Goal: Find contact information: Find contact information

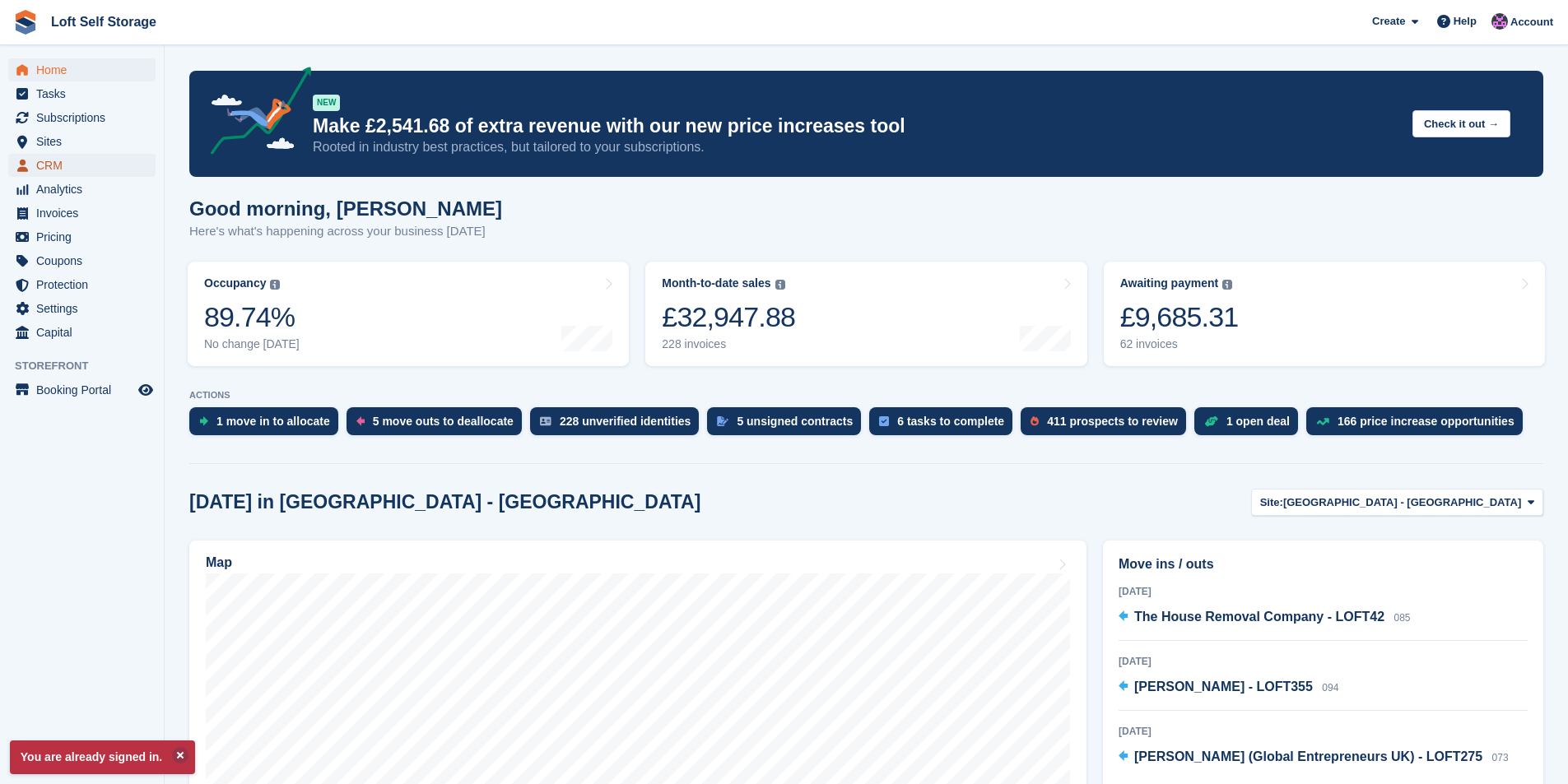
click at [48, 165] on span "CRM" at bounding box center [85, 165] width 99 height 23
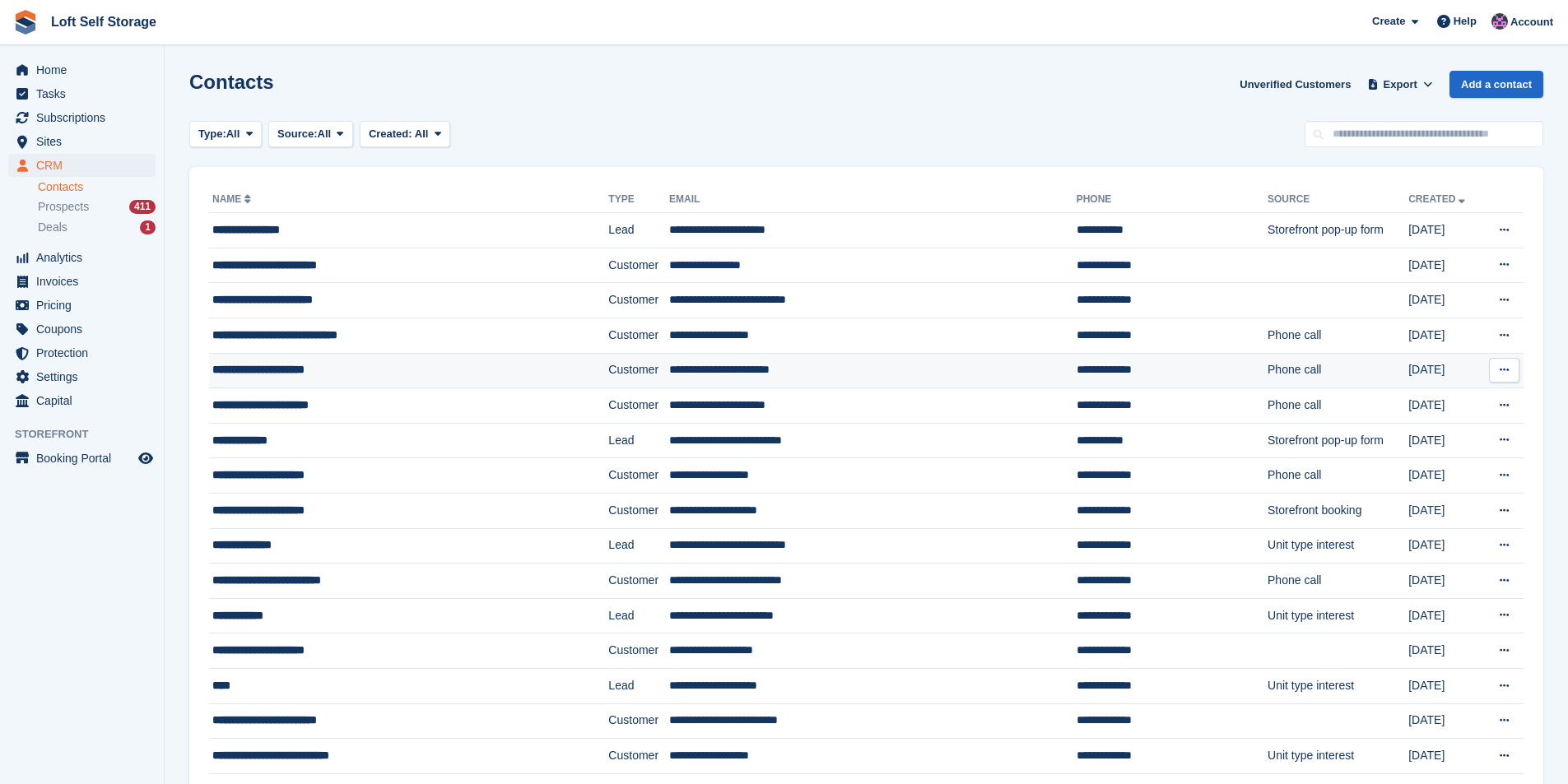
click at [253, 380] on td "**********" at bounding box center [408, 371] width 399 height 36
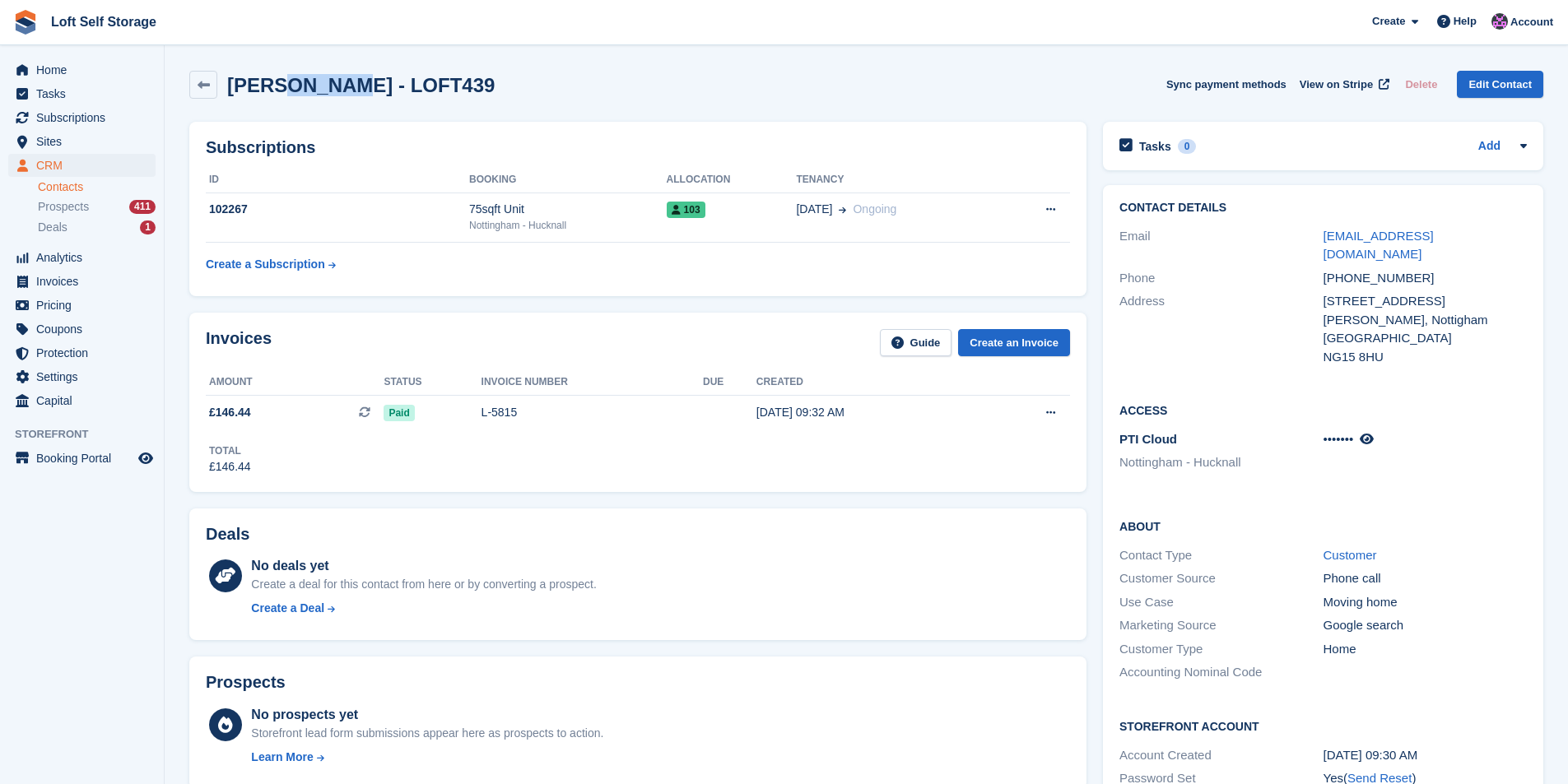
drag, startPoint x: 344, startPoint y: 89, endPoint x: 280, endPoint y: 84, distance: 64.2
click at [280, 84] on h2 "Alan Webster - LOFT439" at bounding box center [361, 85] width 268 height 23
drag, startPoint x: 346, startPoint y: 90, endPoint x: 229, endPoint y: 91, distance: 117.0
click at [229, 91] on h2 "Alan Webster - LOFT439" at bounding box center [361, 85] width 268 height 23
copy h2 "Alan Webster"
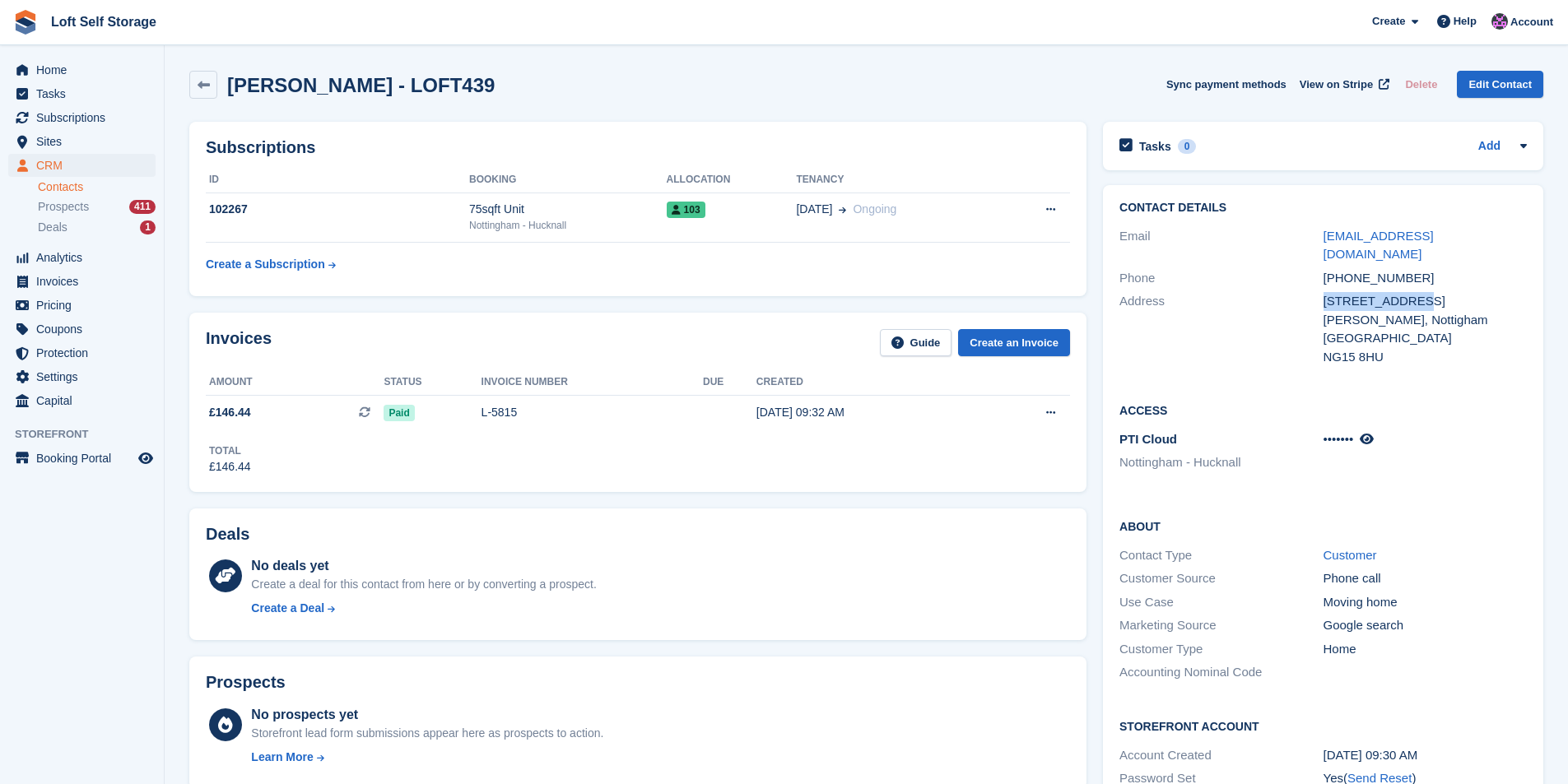
drag, startPoint x: 1413, startPoint y: 286, endPoint x: 1325, endPoint y: 280, distance: 88.2
click at [1325, 292] on div "10 Olympia Way" at bounding box center [1425, 301] width 204 height 19
copy div "10 Olympia Way"
drag, startPoint x: 1410, startPoint y: 257, endPoint x: 1325, endPoint y: 260, distance: 85.1
click at [1325, 269] on div "+447976051107" at bounding box center [1425, 279] width 204 height 19
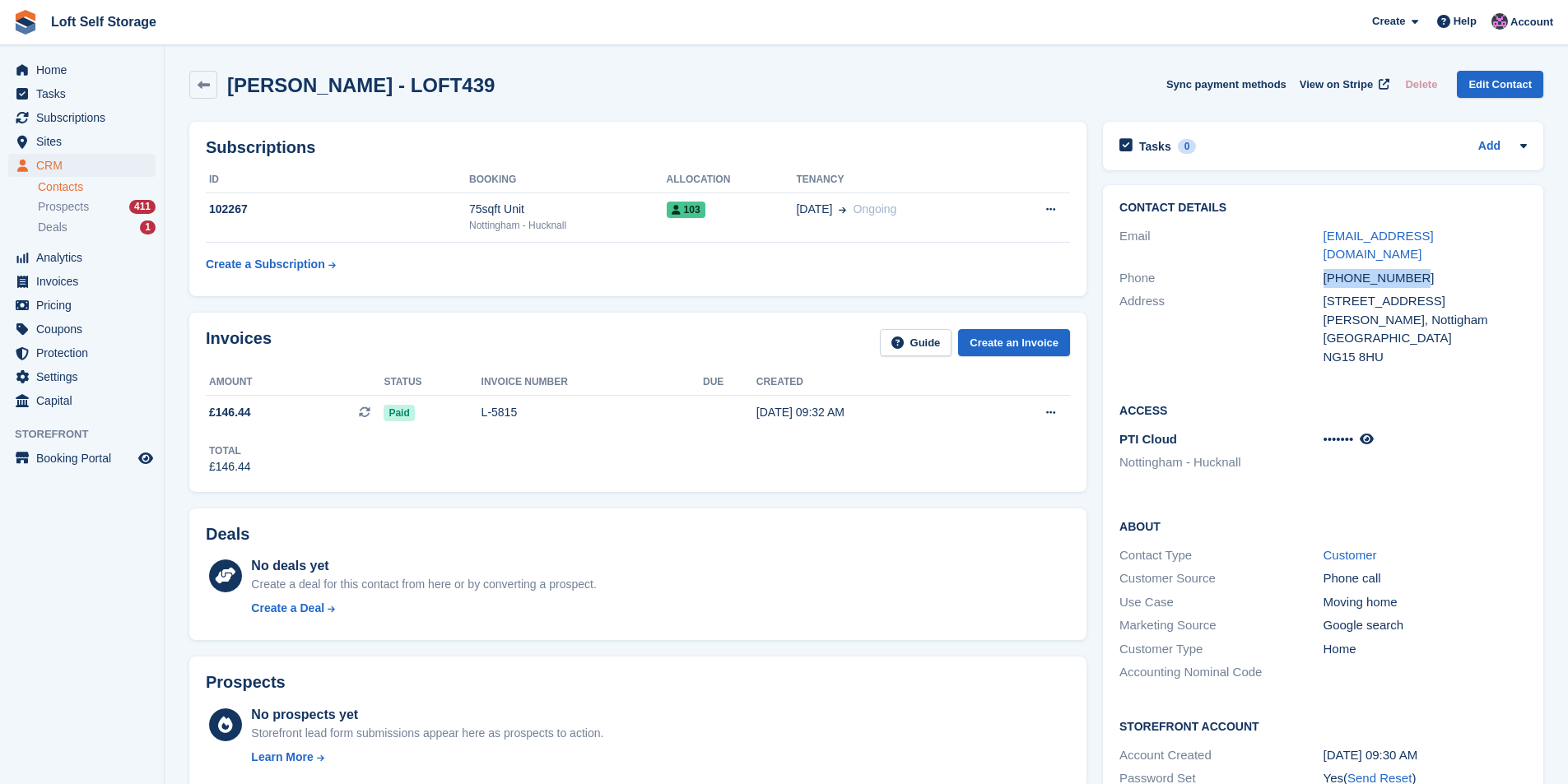
copy div "+447976051107"
click at [1447, 292] on div "10 Olympia Way" at bounding box center [1425, 301] width 204 height 19
drag, startPoint x: 1479, startPoint y: 237, endPoint x: 1325, endPoint y: 238, distance: 154.0
click at [1325, 238] on div "alanwebster802@gmail.com" at bounding box center [1425, 245] width 204 height 37
copy link "alanwebster802@gmail.com"
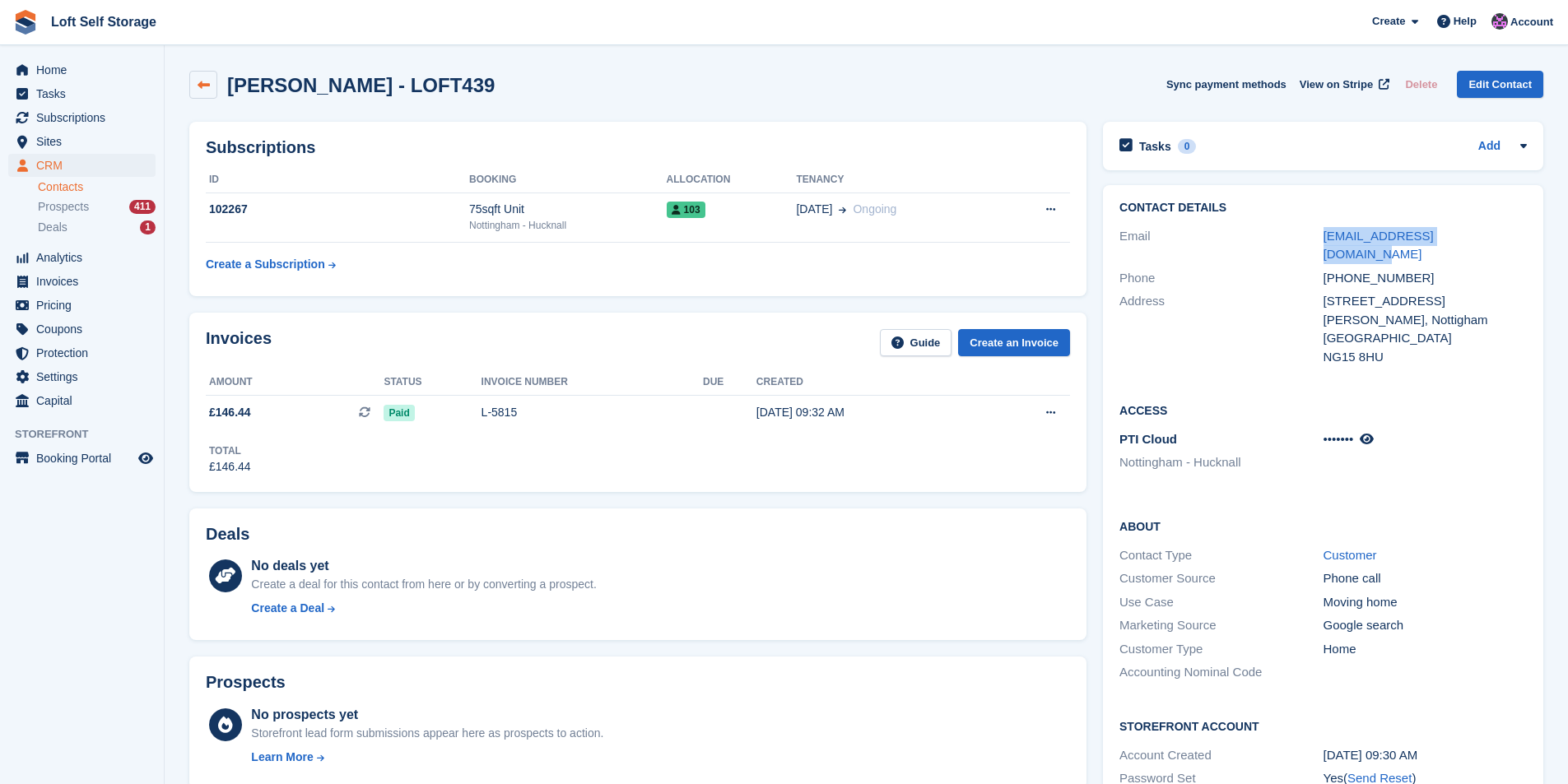
click at [199, 84] on icon at bounding box center [203, 85] width 12 height 12
